Goal: Task Accomplishment & Management: Use online tool/utility

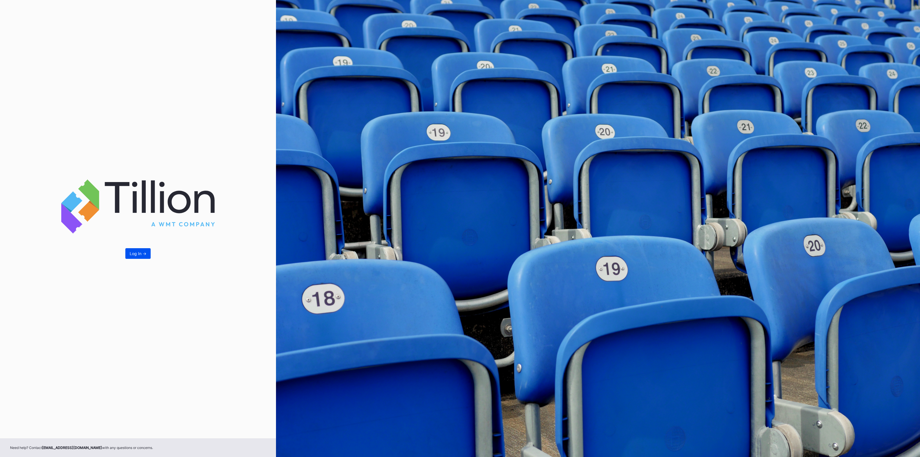
click at [135, 254] on div "Log In ->" at bounding box center [138, 253] width 17 height 5
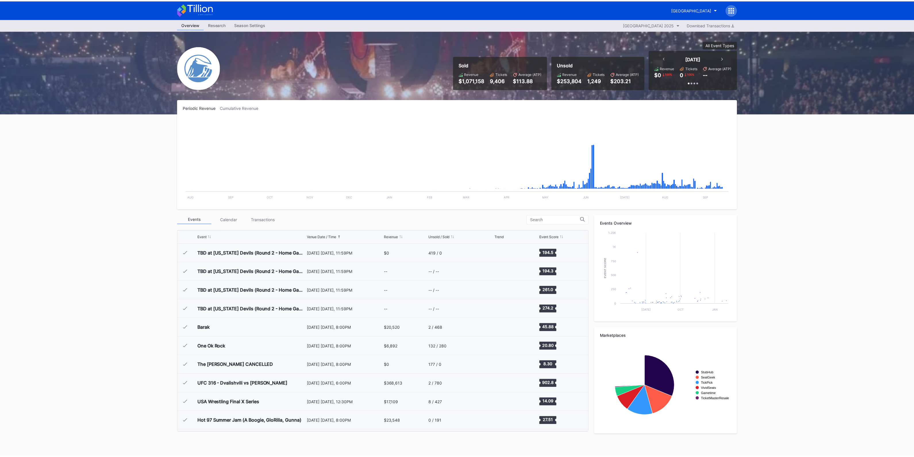
scroll to position [803, 0]
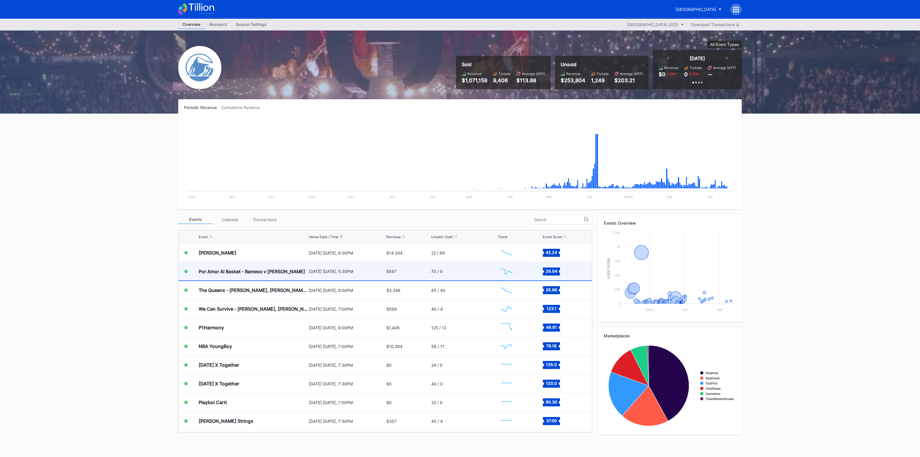
click at [264, 274] on div "Por Amor Al Basket - Bameso v [PERSON_NAME]" at bounding box center [253, 271] width 109 height 18
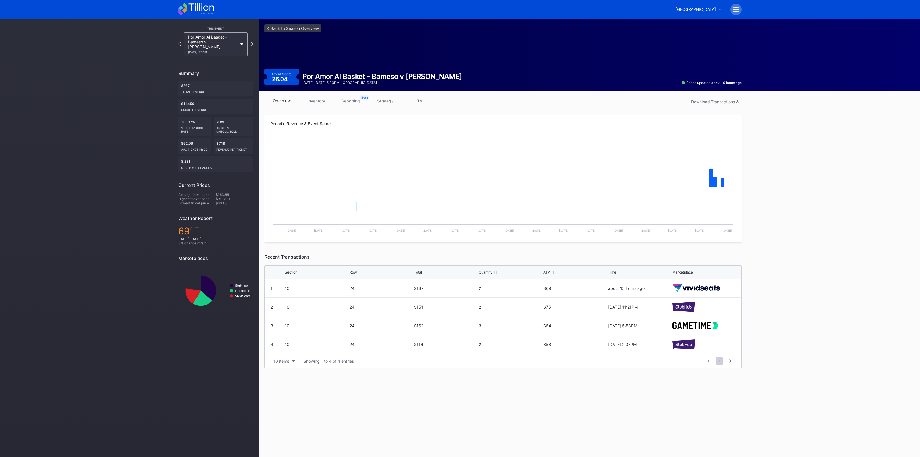
click at [380, 100] on link "strategy" at bounding box center [385, 100] width 34 height 9
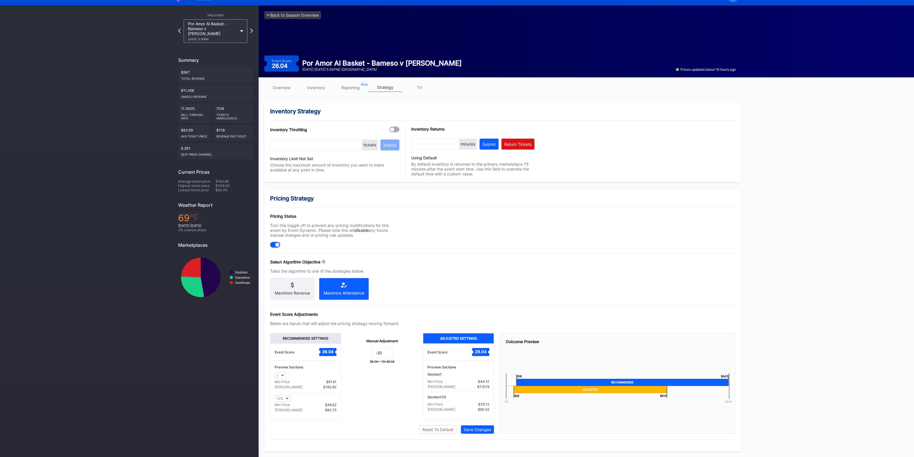
scroll to position [14, 0]
click at [381, 355] on input "-10" at bounding box center [382, 352] width 22 height 11
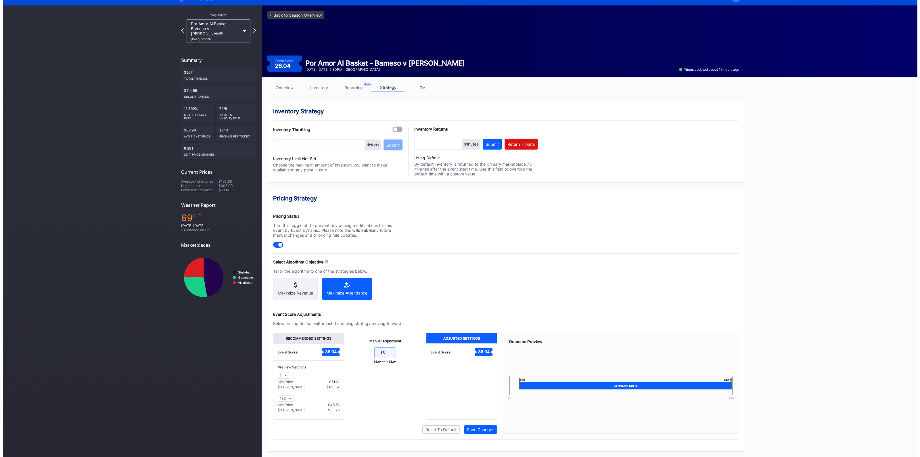
scroll to position [0, 0]
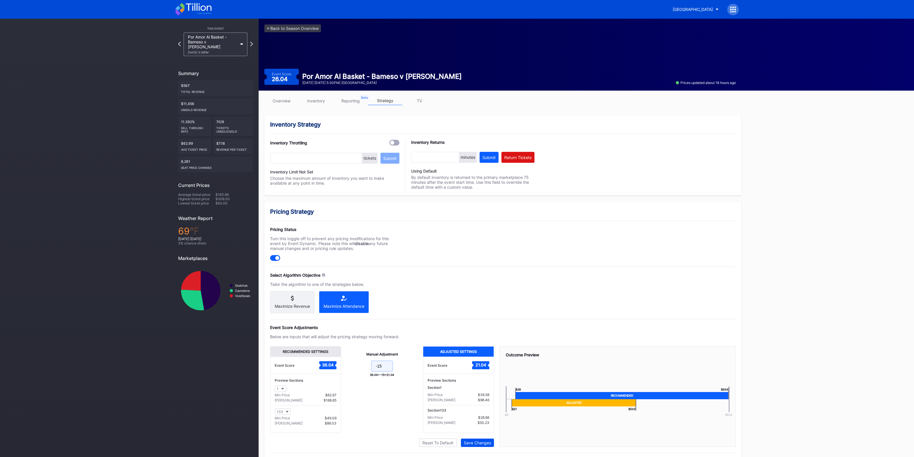
type input "-15"
click at [482, 445] on div "Save Changes" at bounding box center [477, 442] width 27 height 5
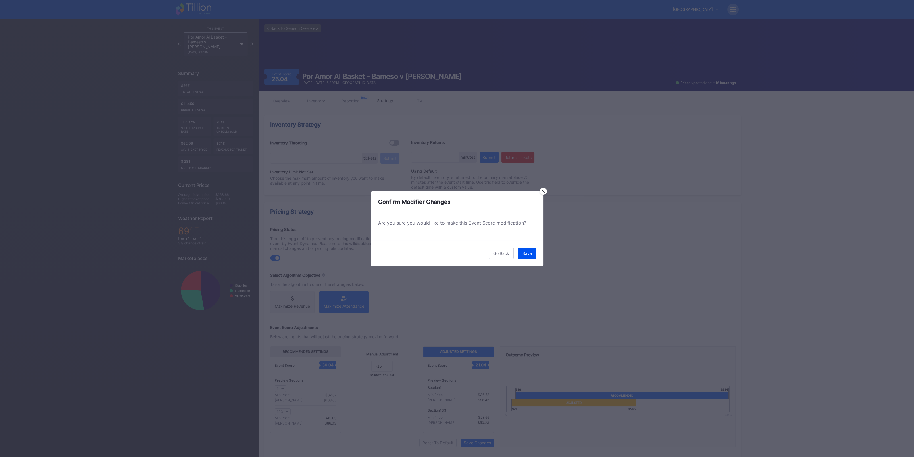
click at [527, 250] on button "Save" at bounding box center [527, 252] width 18 height 11
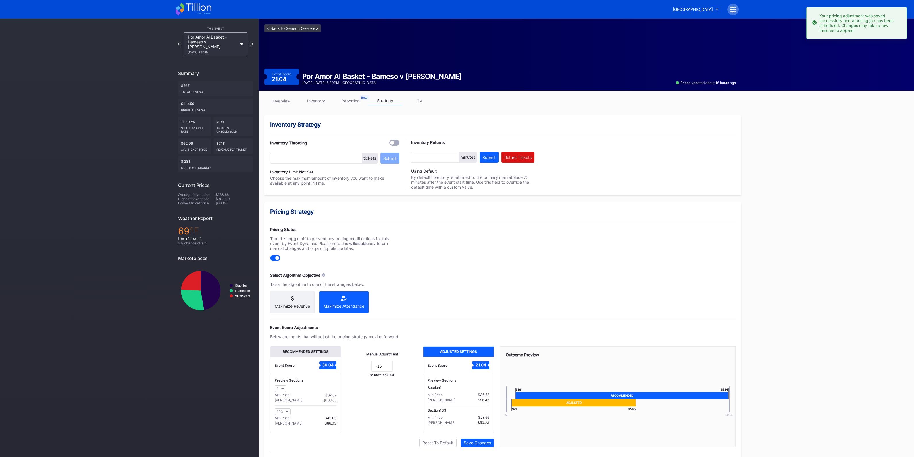
click at [290, 29] on link "<- Back to Season Overview" at bounding box center [292, 28] width 57 height 8
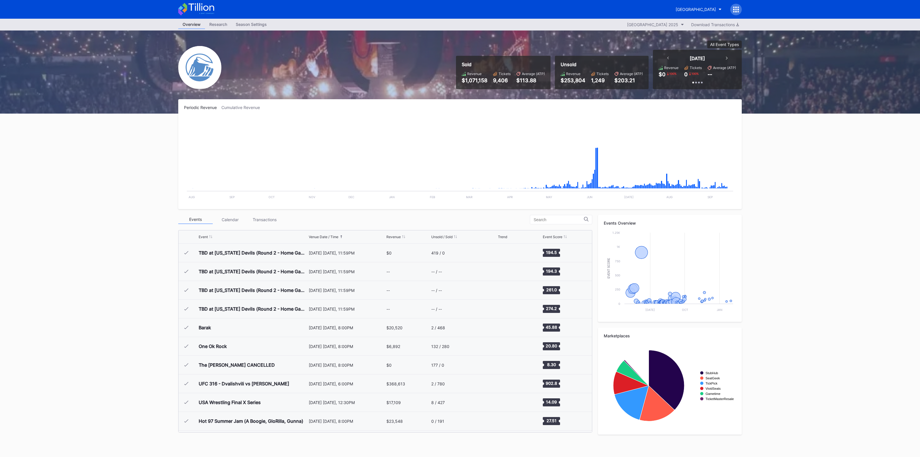
scroll to position [803, 0]
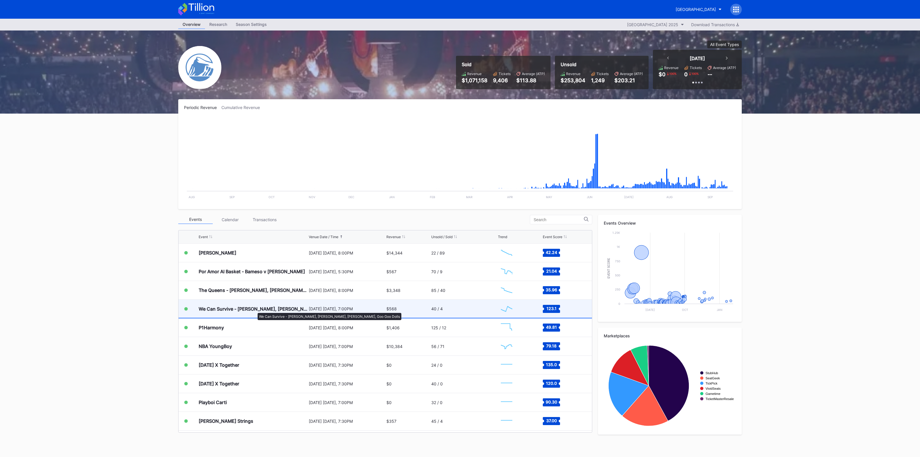
click at [255, 310] on div "We Can Survive - [PERSON_NAME], [PERSON_NAME], [PERSON_NAME], Goo Goo Dolls" at bounding box center [253, 309] width 109 height 6
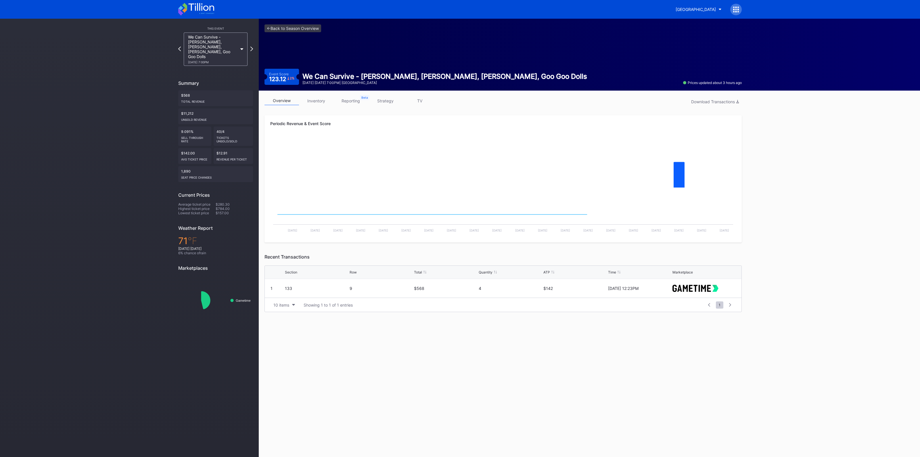
click at [321, 101] on link "inventory" at bounding box center [316, 100] width 34 height 9
